Goal: Task Accomplishment & Management: Manage account settings

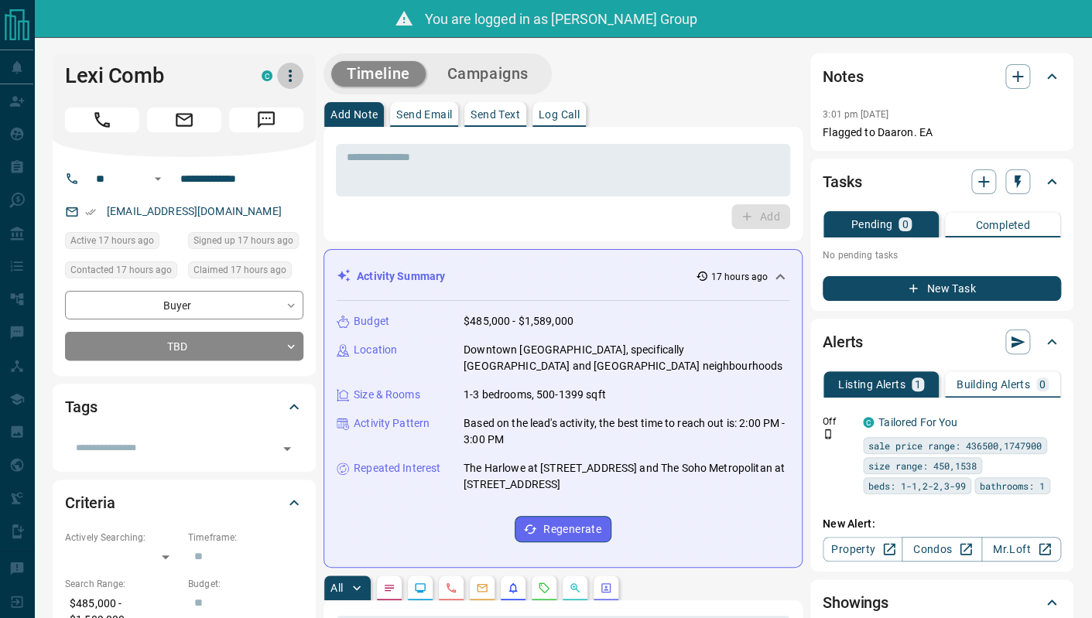
click at [299, 74] on icon "button" at bounding box center [290, 76] width 19 height 19
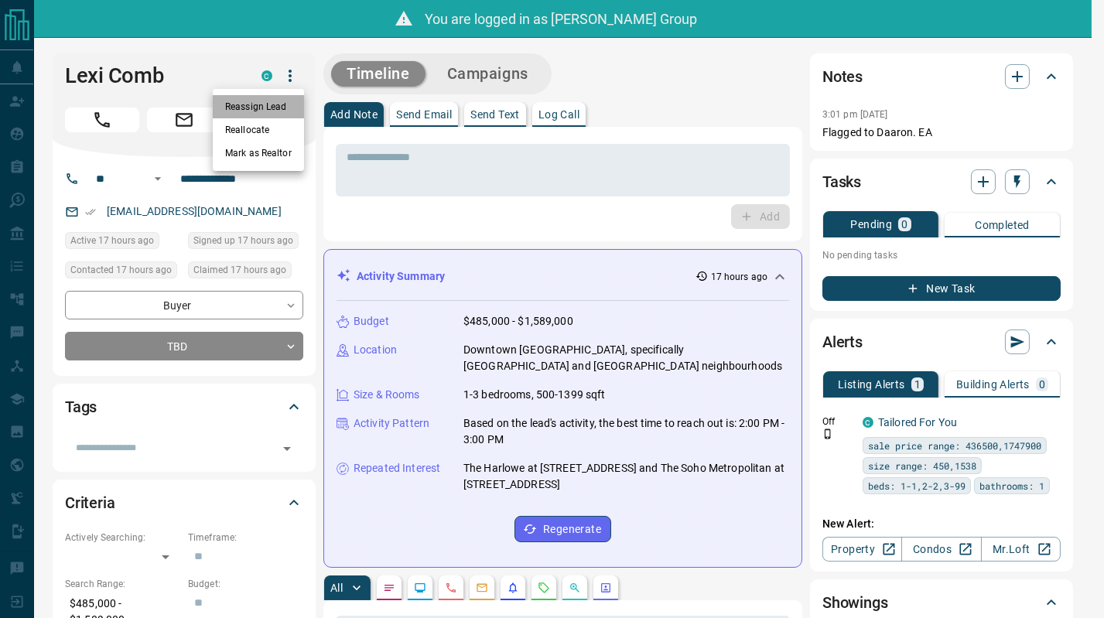
click at [285, 111] on li "Reassign Lead" at bounding box center [258, 106] width 91 height 23
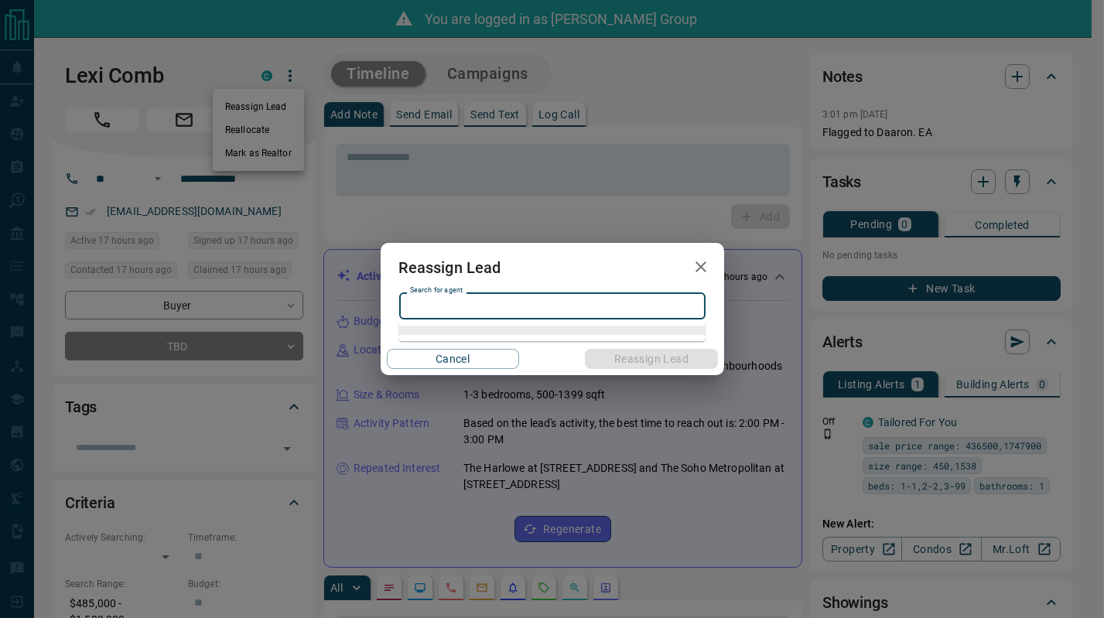
click at [511, 308] on input "Search for agent" at bounding box center [551, 305] width 295 height 17
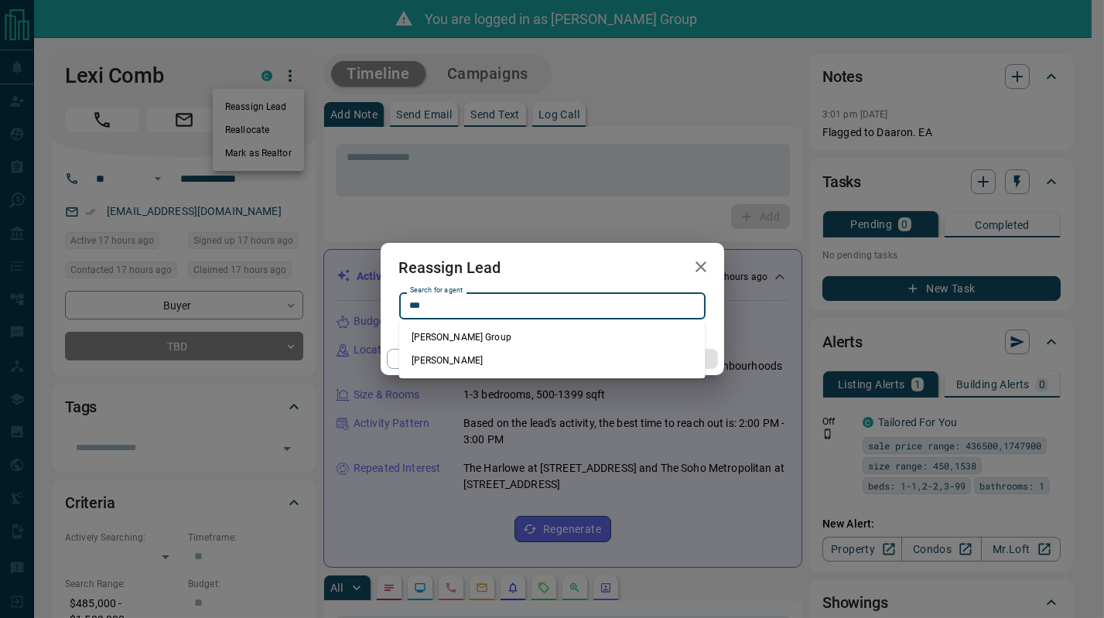
click at [471, 362] on li "Daaron Johnston" at bounding box center [552, 360] width 306 height 23
type input "**********"
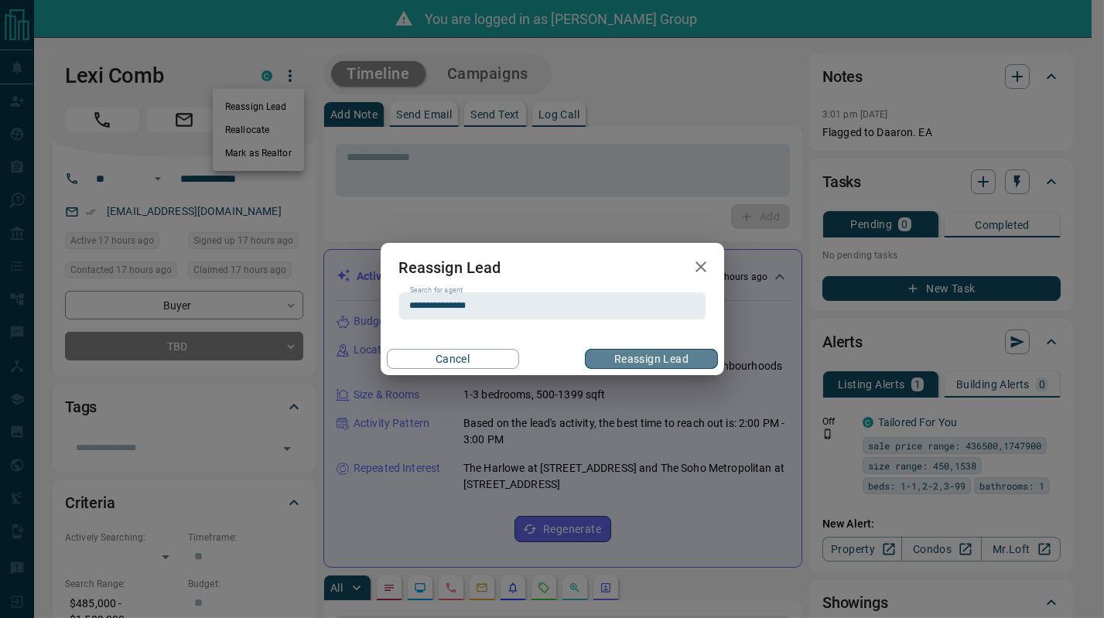
click at [617, 362] on button "Reassign Lead" at bounding box center [651, 359] width 132 height 20
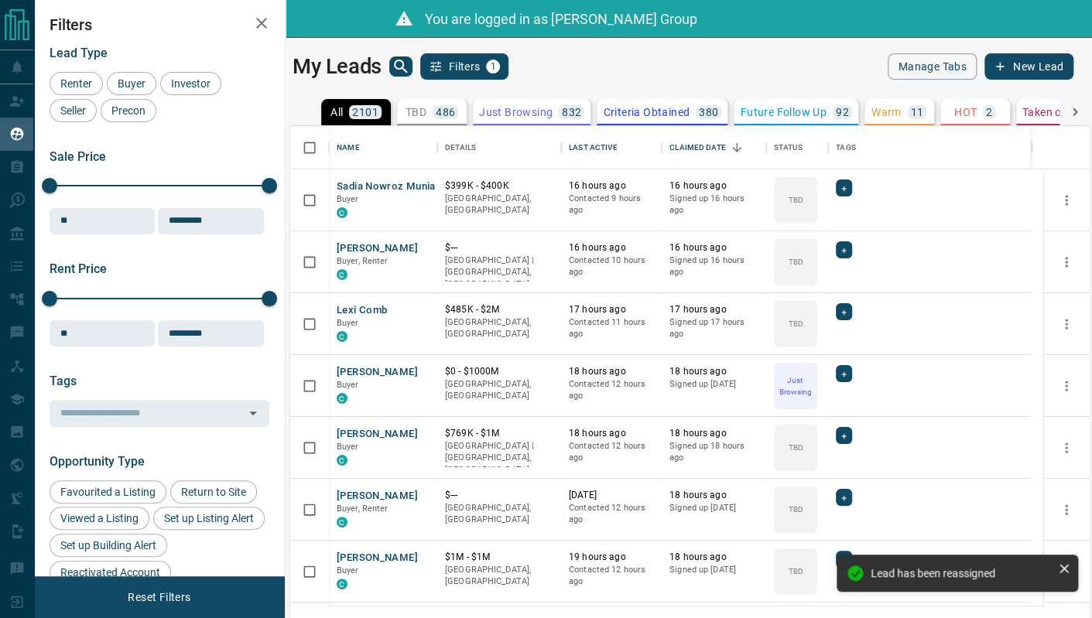
scroll to position [468, 786]
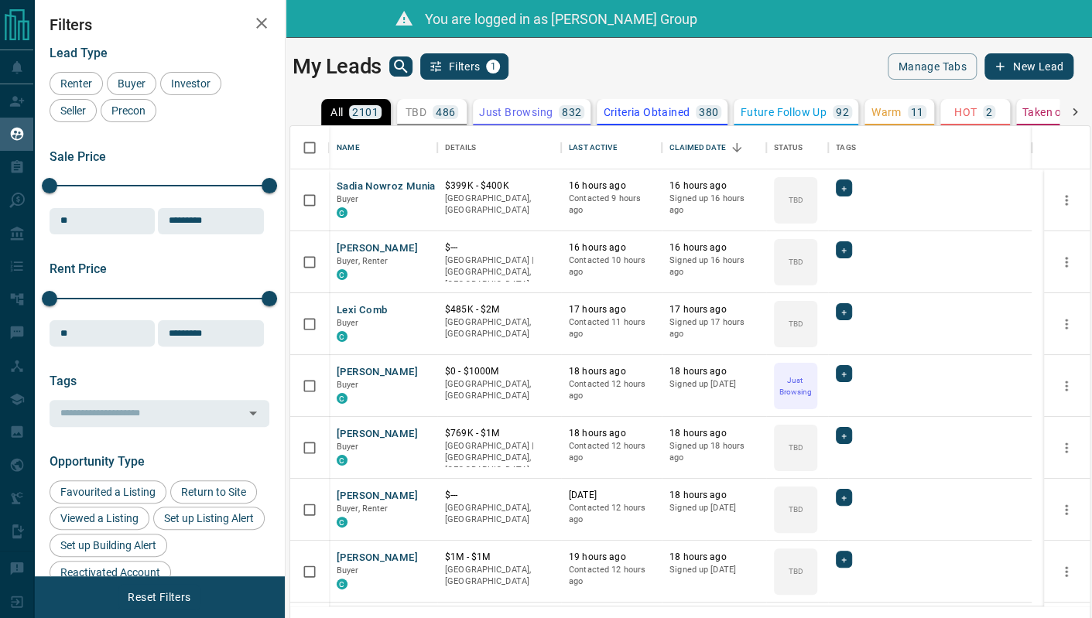
drag, startPoint x: 160, startPoint y: 140, endPoint x: 723, endPoint y: 165, distance: 562.9
click at [160, 140] on div "Lead Type Renter Buyer Investor Seller Precon Sale Price 0 5500000 Sale price r…" at bounding box center [160, 519] width 220 height 971
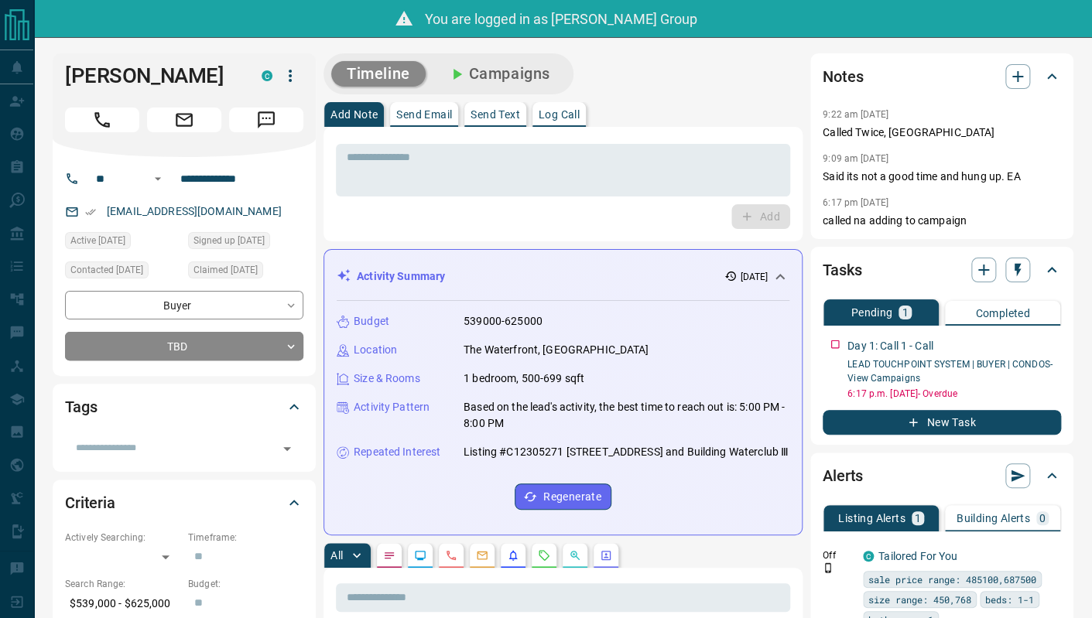
click at [762, 91] on div "Timeline Campaigns" at bounding box center [562, 73] width 479 height 41
click at [839, 132] on p "Called Twice, [GEOGRAPHIC_DATA]" at bounding box center [941, 133] width 238 height 16
copy p "Called Twice, [GEOGRAPHIC_DATA]"
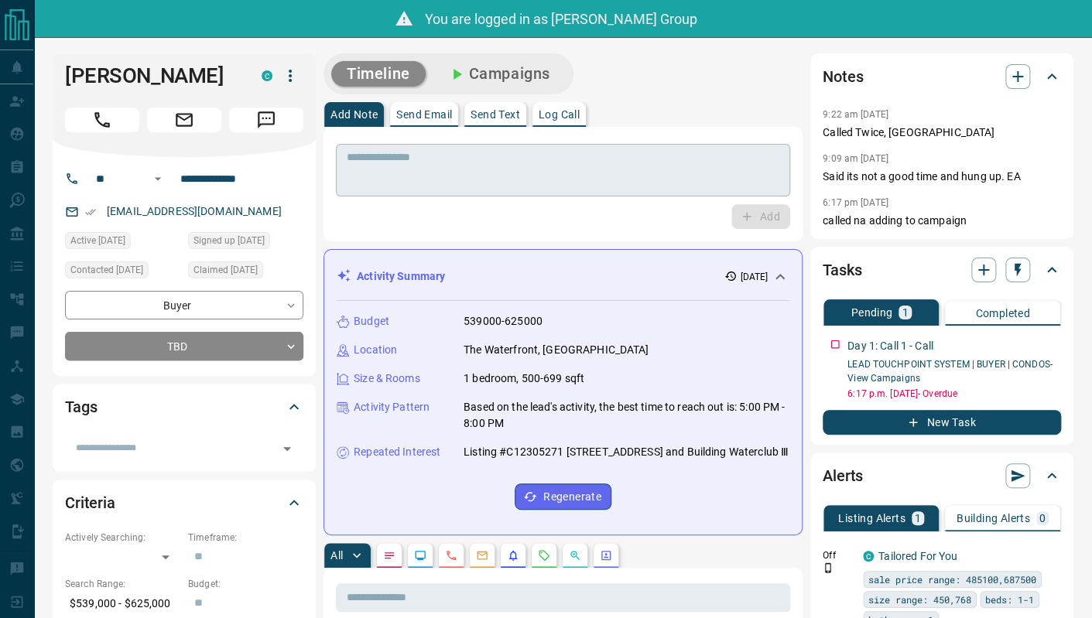
click at [692, 195] on div "* ​" at bounding box center [563, 170] width 454 height 53
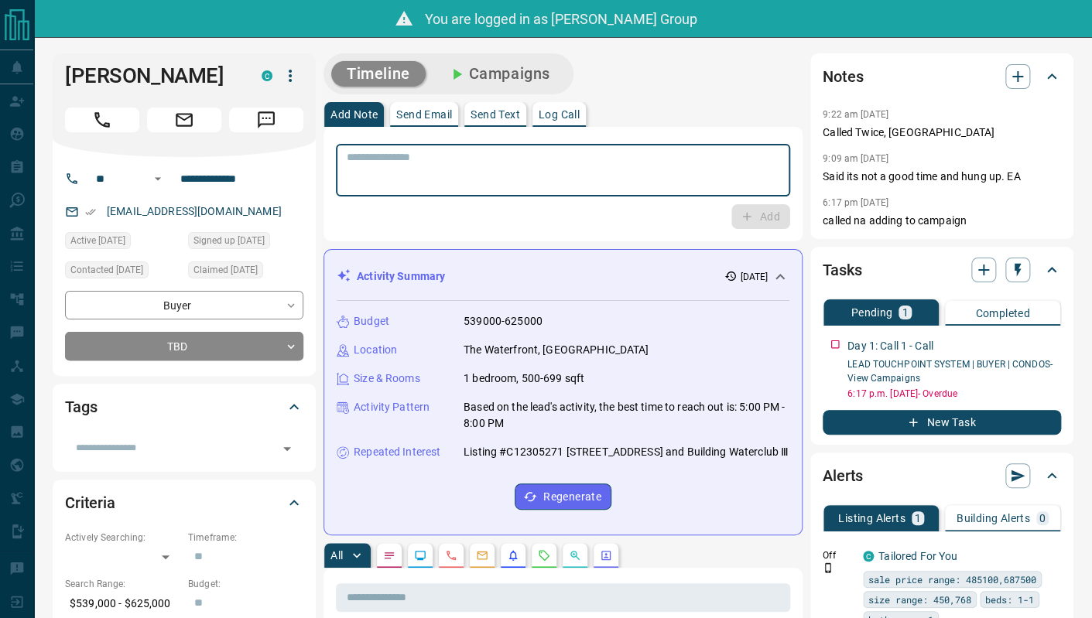
paste textarea "**********"
type textarea "**********"
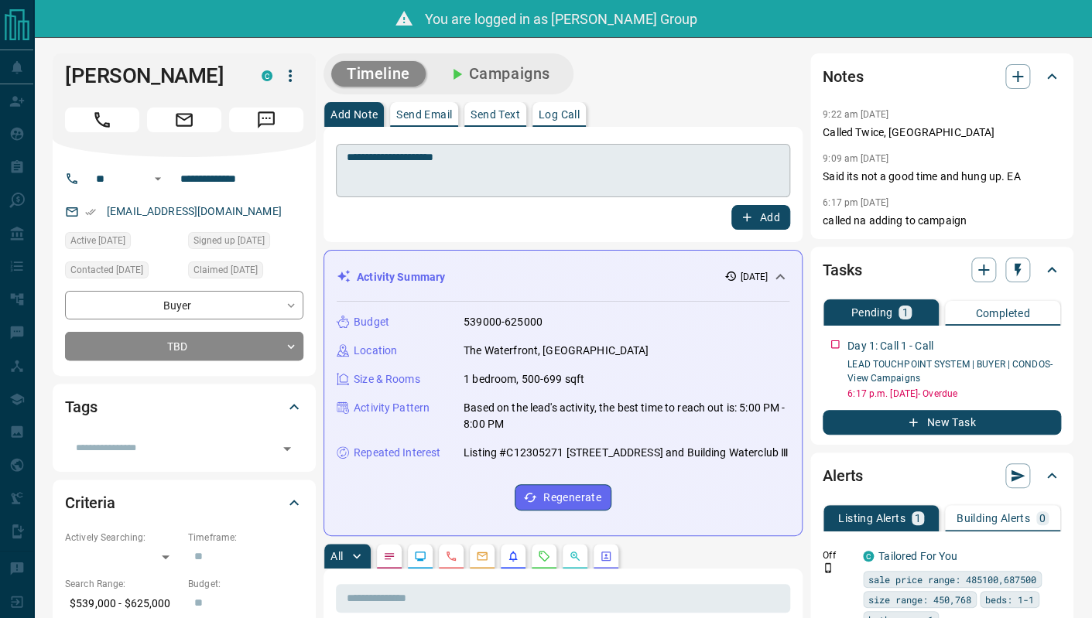
drag, startPoint x: 702, startPoint y: 114, endPoint x: 712, endPoint y: 152, distance: 39.4
click at [702, 114] on div "Add Note Send Email Send Text Log Call" at bounding box center [562, 114] width 479 height 25
click at [757, 212] on button "Add" at bounding box center [760, 217] width 59 height 25
